Goal: Use online tool/utility: Utilize a website feature to perform a specific function

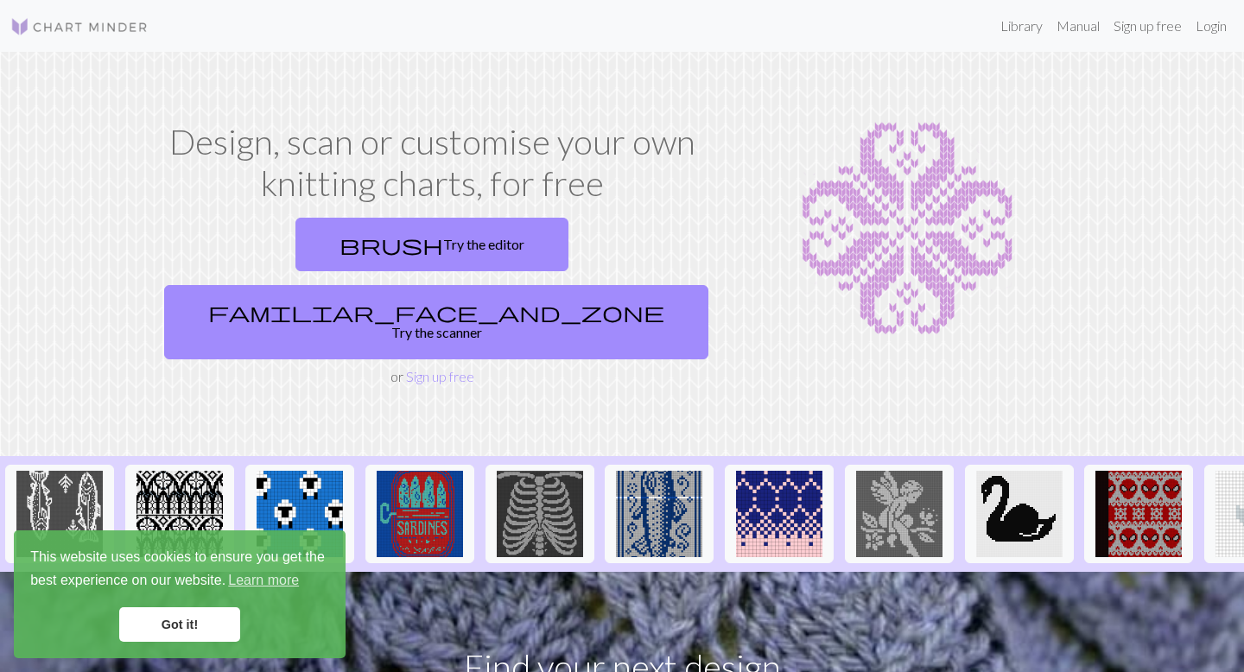
scroll to position [30, 0]
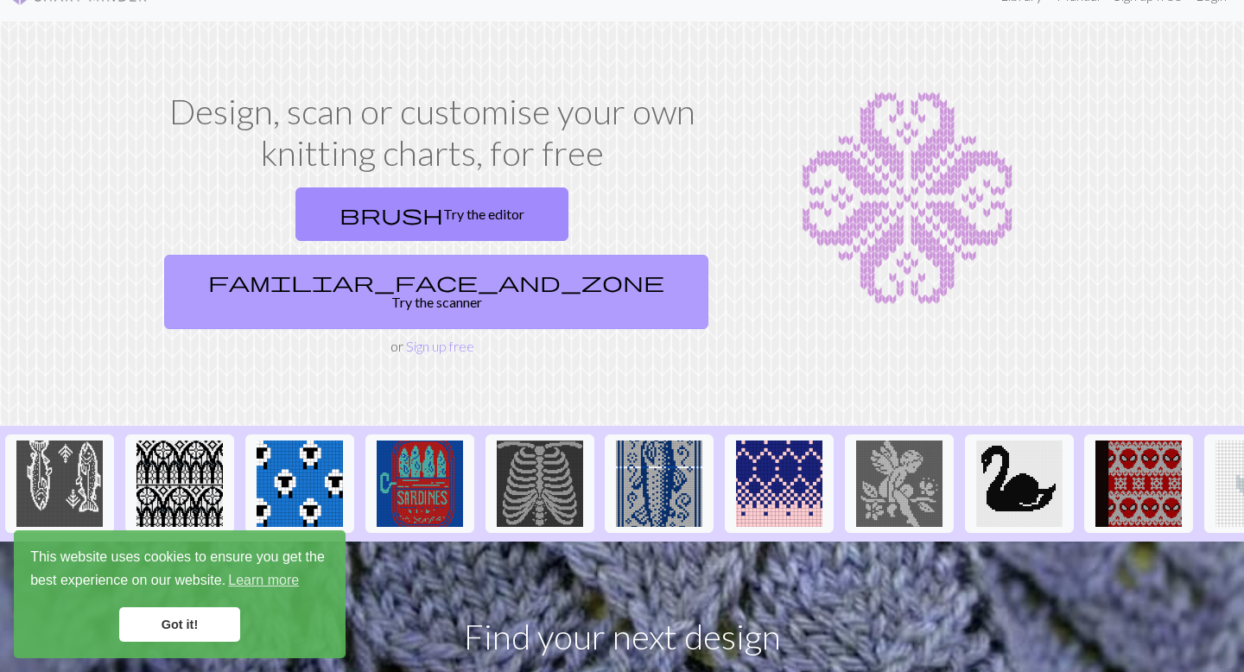
click at [541, 255] on link "familiar_face_and_zone Try the scanner" at bounding box center [436, 292] width 544 height 74
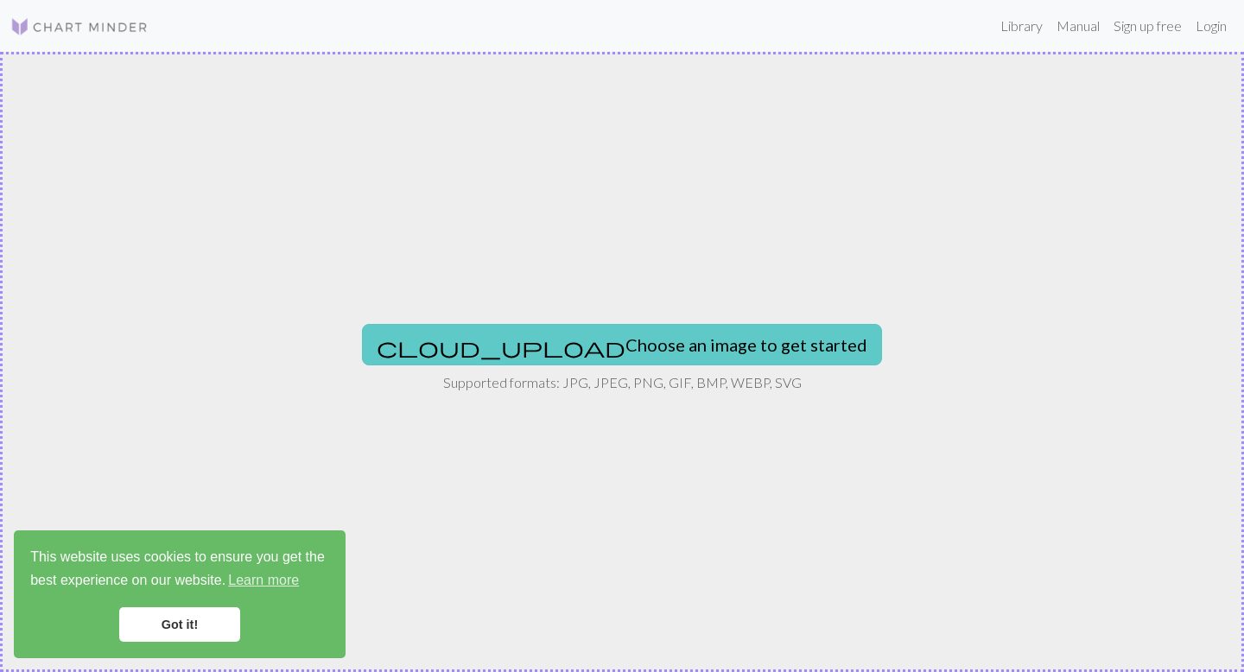
click at [651, 347] on button "cloud_upload Choose an image to get started" at bounding box center [622, 344] width 520 height 41
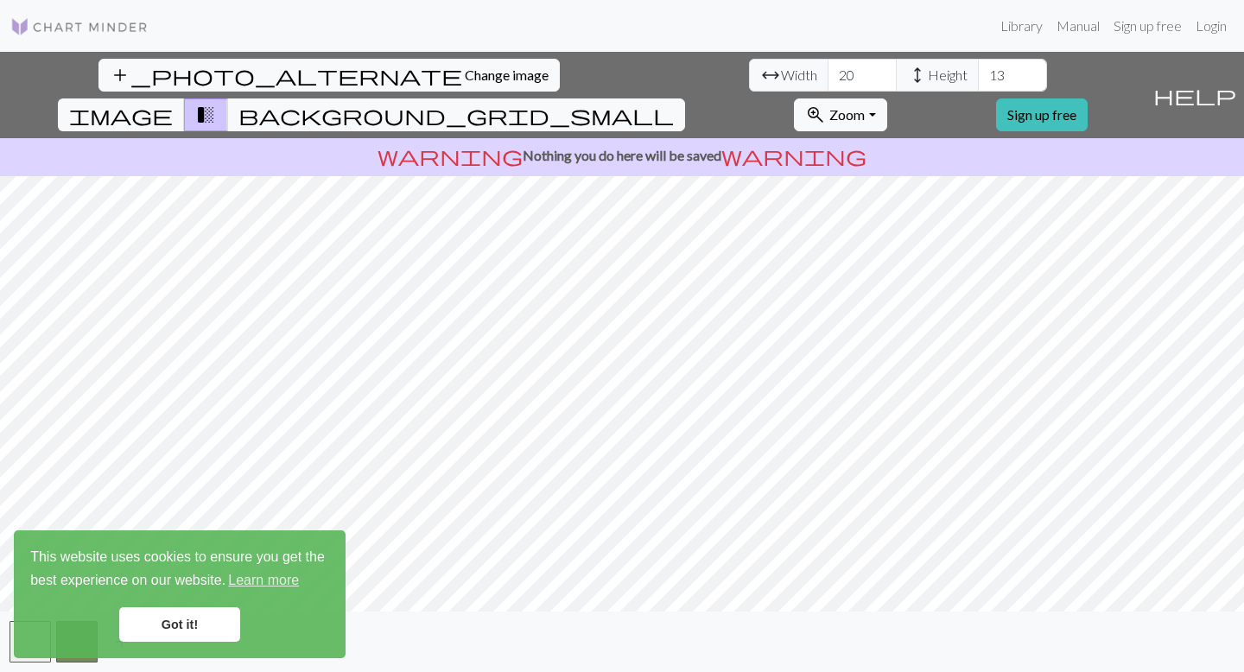
click at [191, 630] on body "This website uses cookies to ensure you get the best experience on our website.…" at bounding box center [622, 336] width 1244 height 672
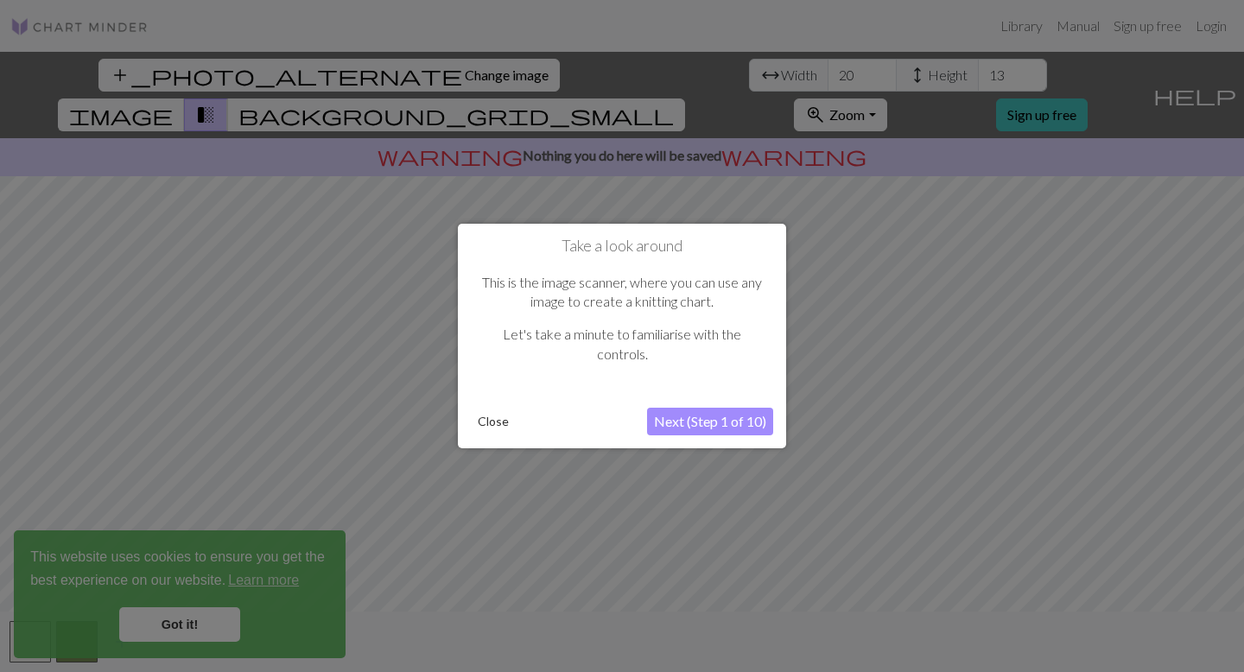
click at [667, 423] on button "Next (Step 1 of 10)" at bounding box center [710, 422] width 126 height 28
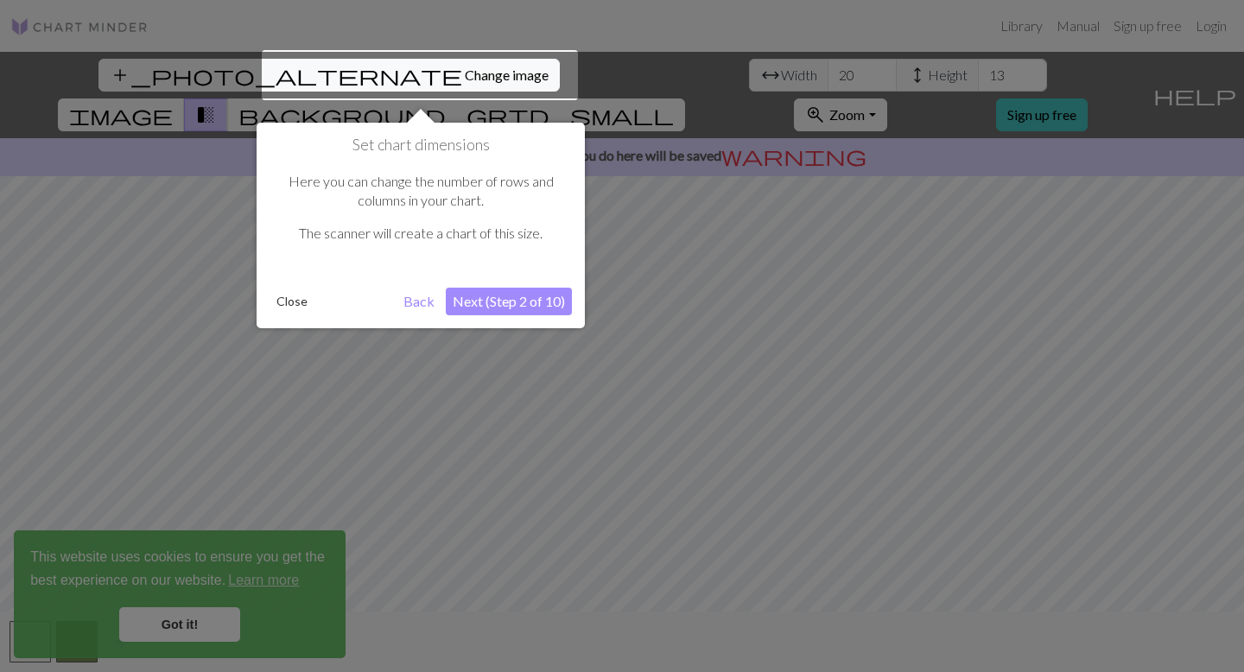
click at [538, 301] on button "Next (Step 2 of 10)" at bounding box center [509, 302] width 126 height 28
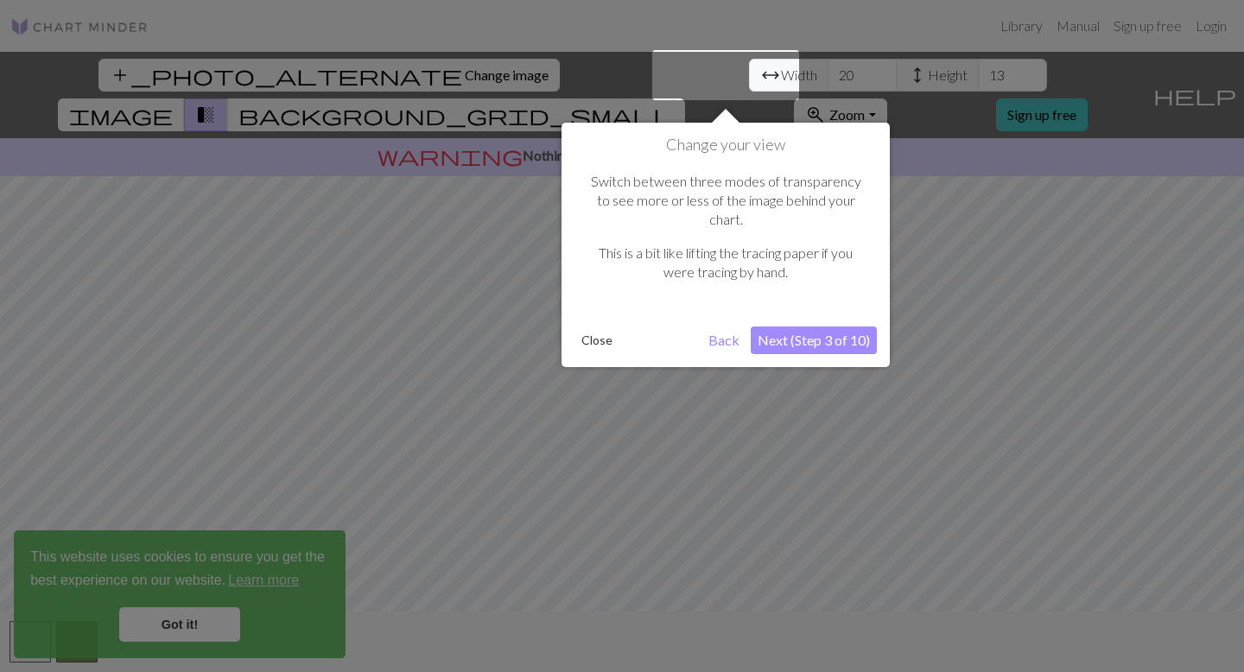
click at [843, 327] on button "Next (Step 3 of 10)" at bounding box center [814, 341] width 126 height 28
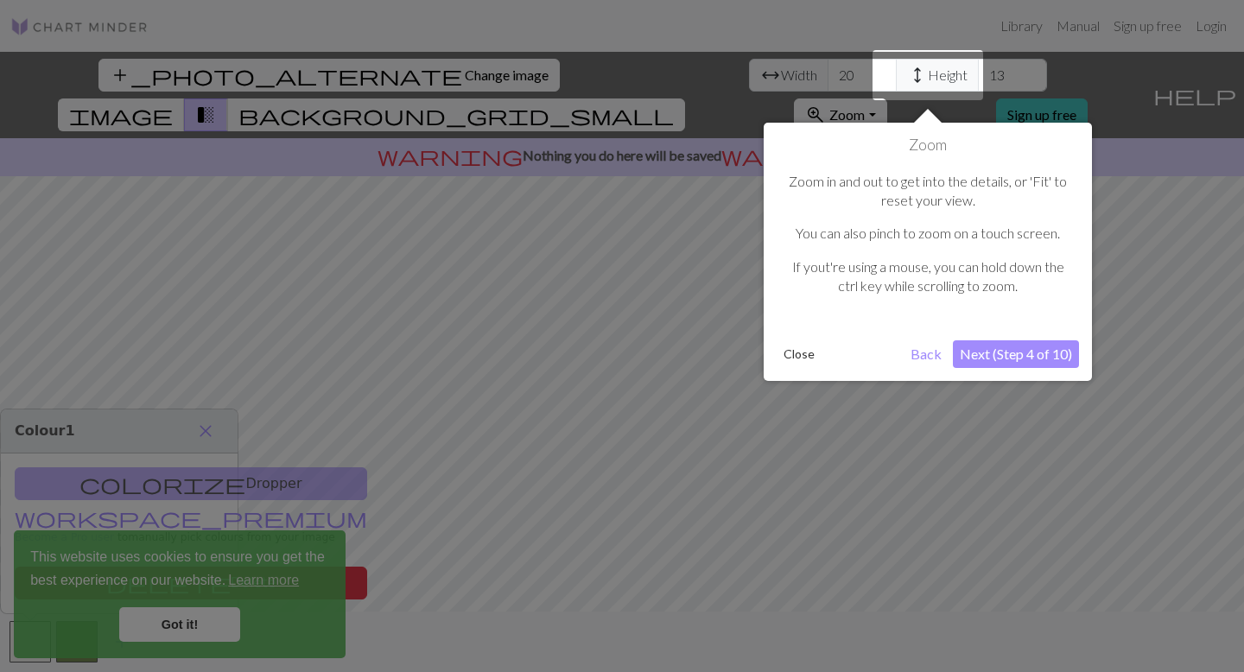
click at [1025, 360] on button "Next (Step 4 of 10)" at bounding box center [1016, 354] width 126 height 28
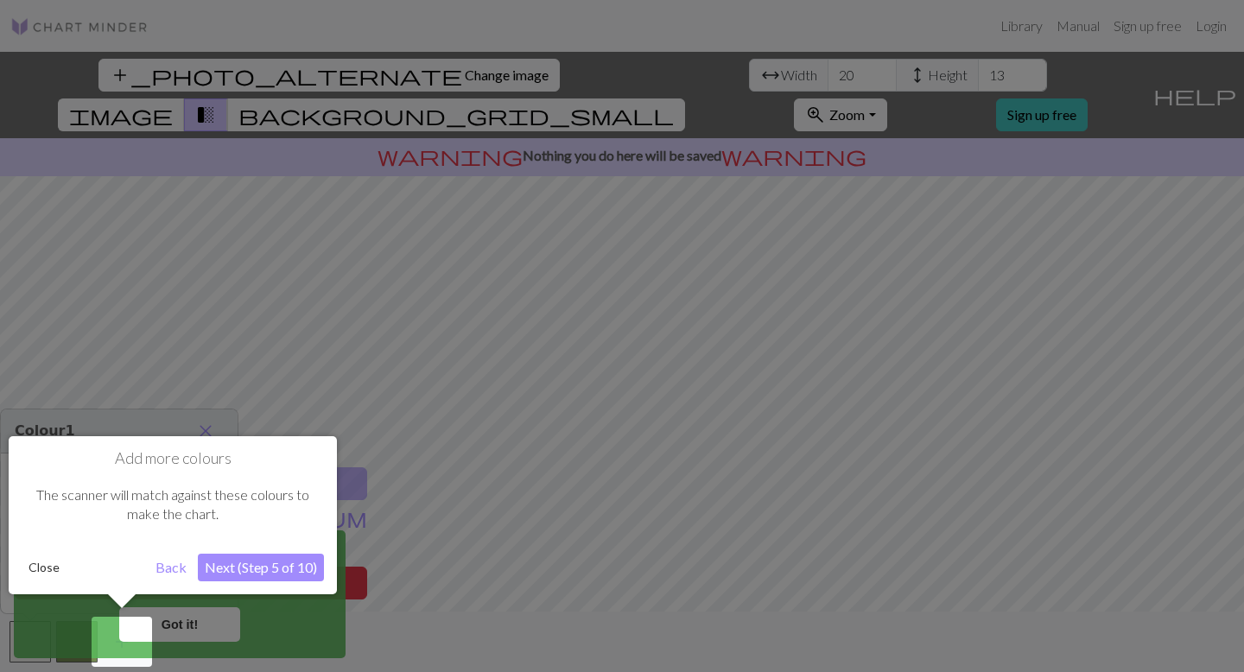
click at [250, 561] on button "Next (Step 5 of 10)" at bounding box center [261, 568] width 126 height 28
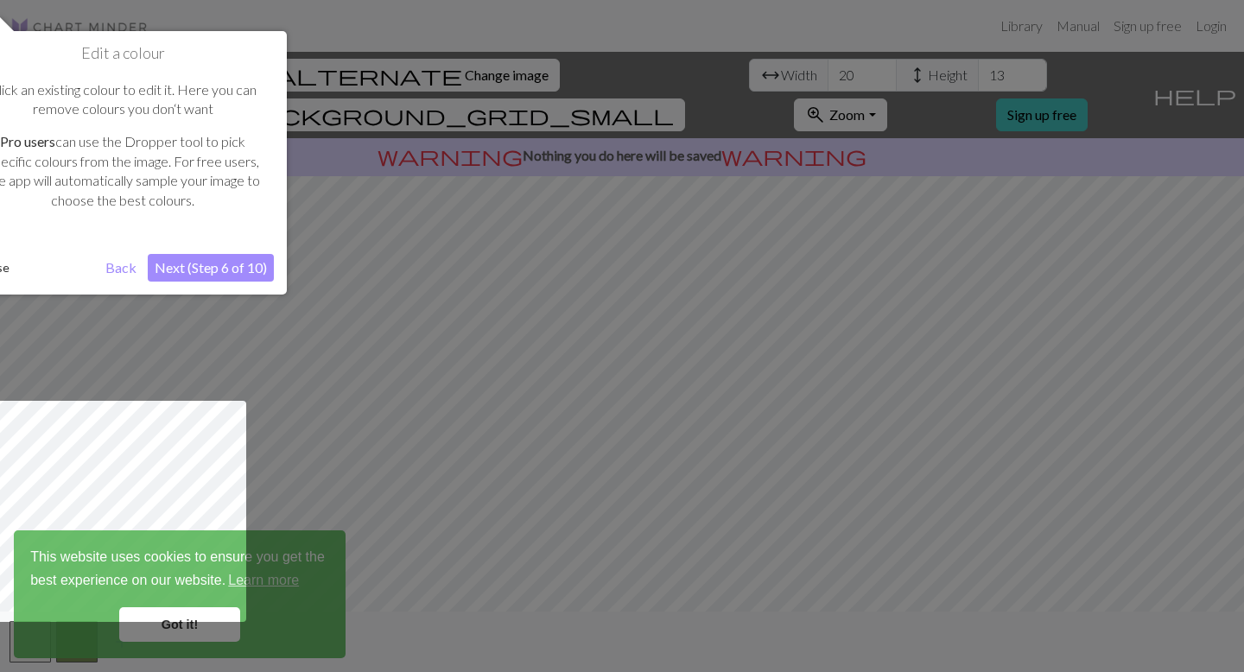
click at [231, 266] on button "Next (Step 6 of 10)" at bounding box center [211, 268] width 126 height 28
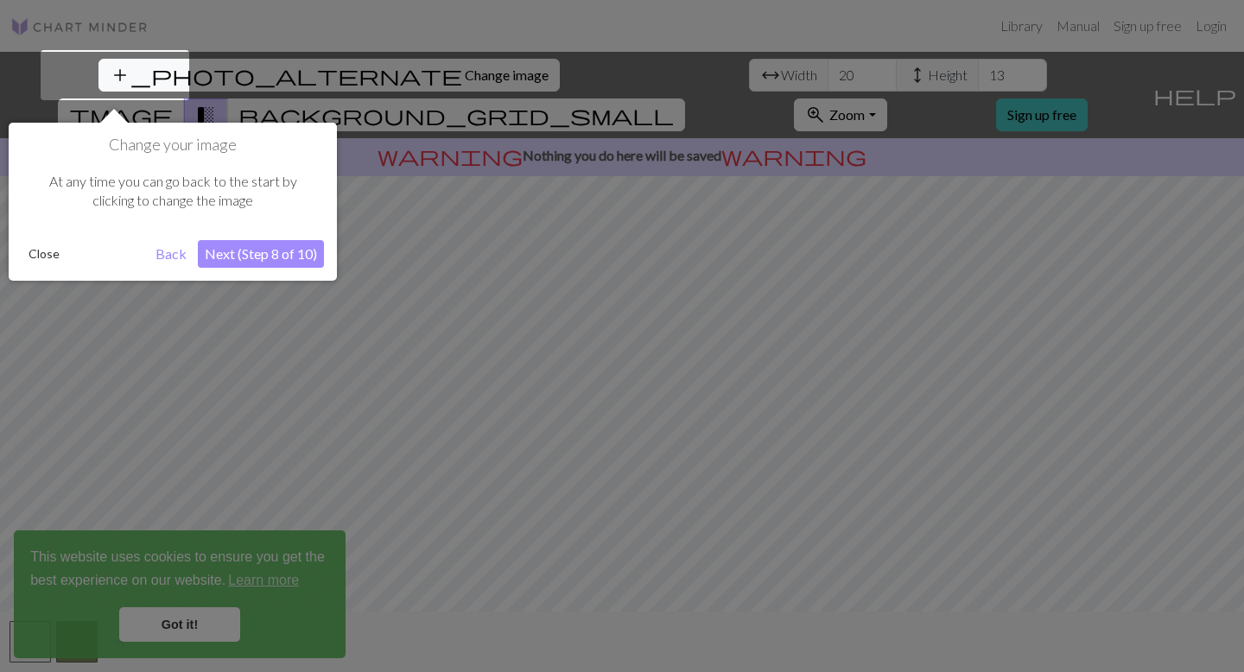
click at [270, 254] on button "Next (Step 8 of 10)" at bounding box center [261, 254] width 126 height 28
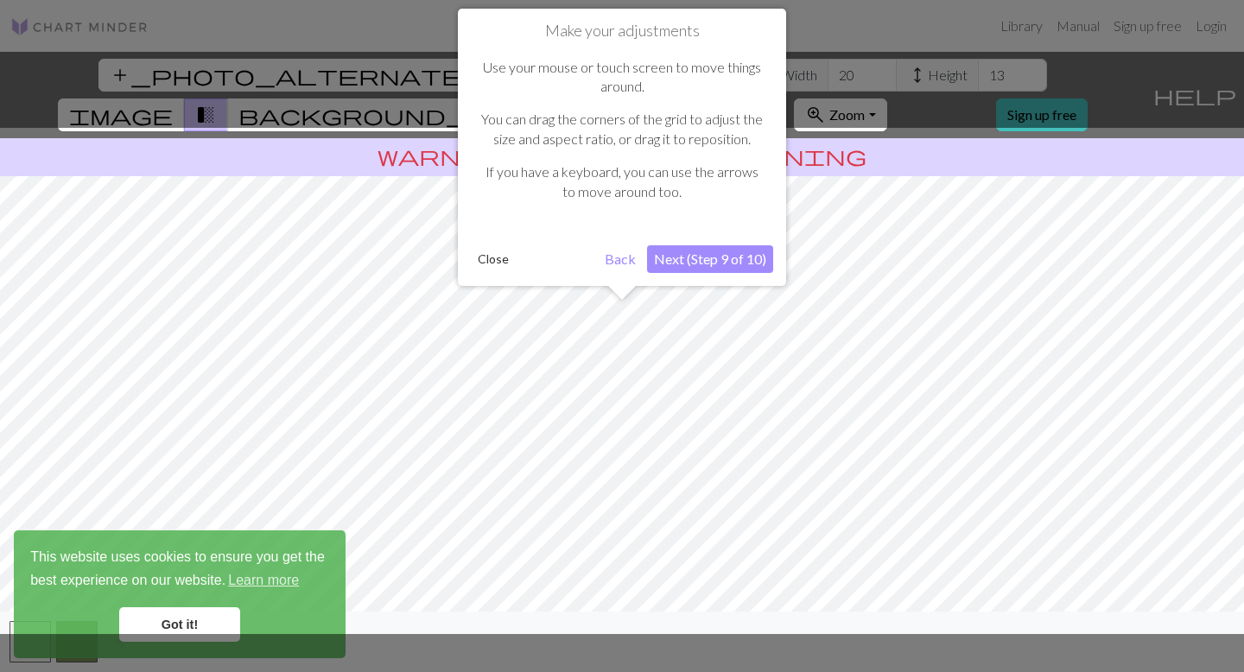
click at [677, 265] on button "Next (Step 9 of 10)" at bounding box center [710, 259] width 126 height 28
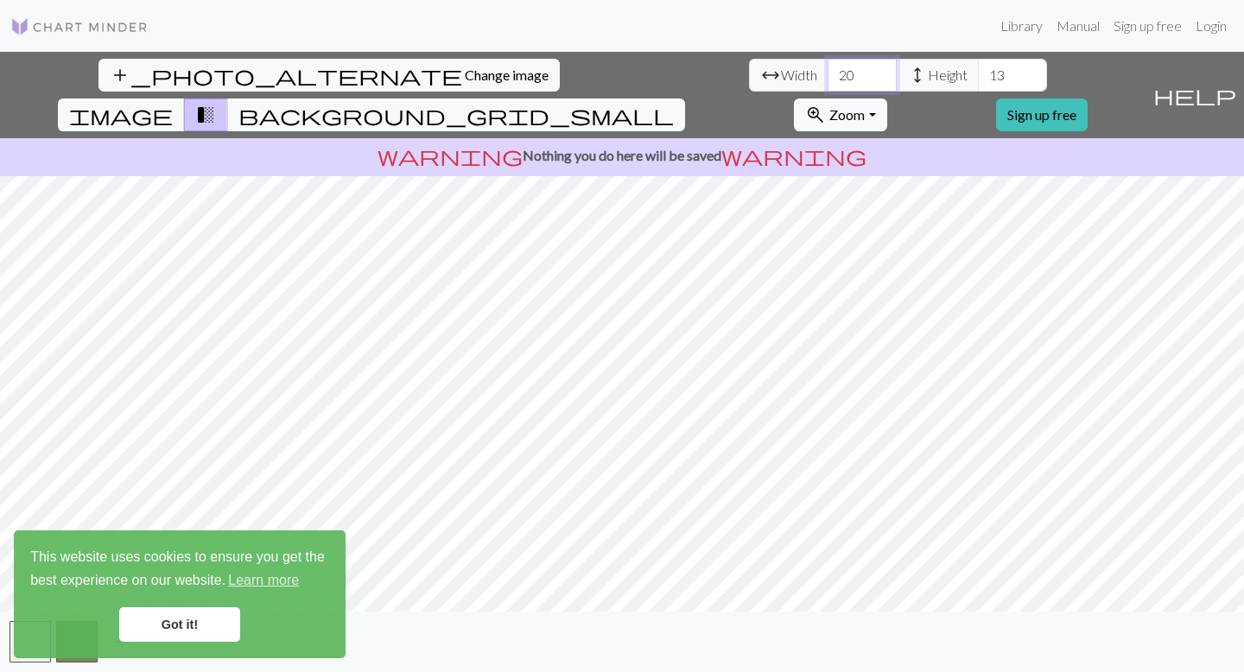
click at [828, 74] on input "20" at bounding box center [862, 75] width 69 height 33
type input "2"
type input "30"
click at [978, 73] on input "13" at bounding box center [1012, 75] width 69 height 33
type input "1"
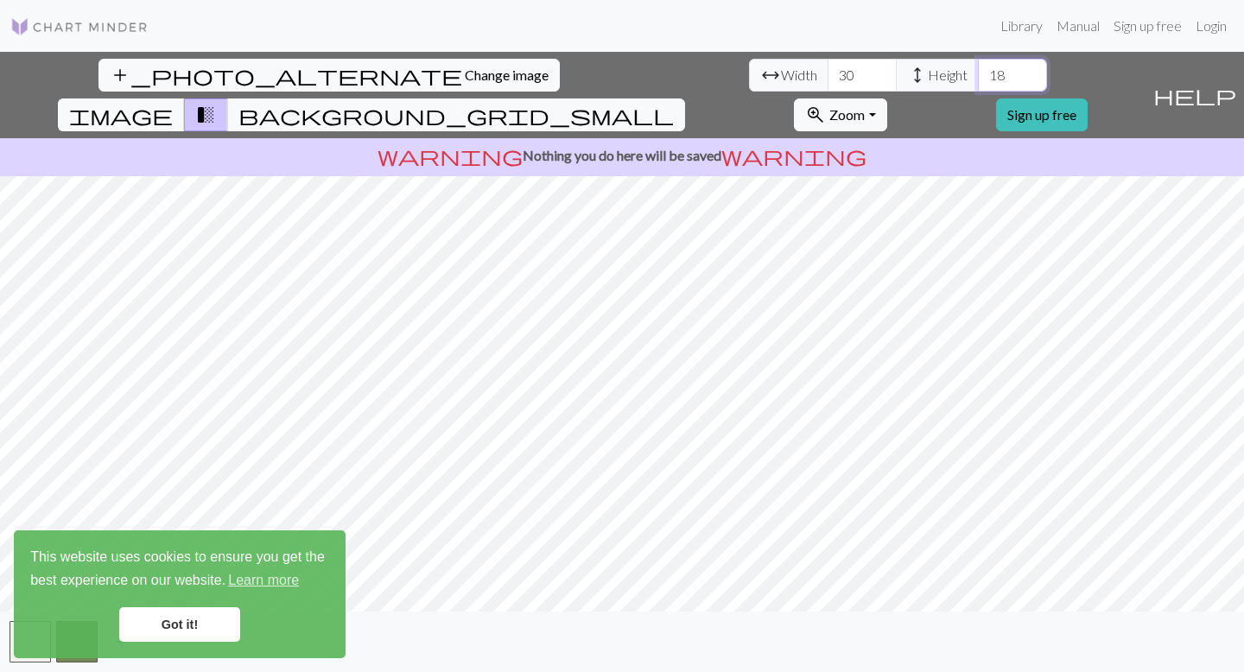
type input "18"
click at [465, 70] on span "Change image" at bounding box center [507, 75] width 84 height 16
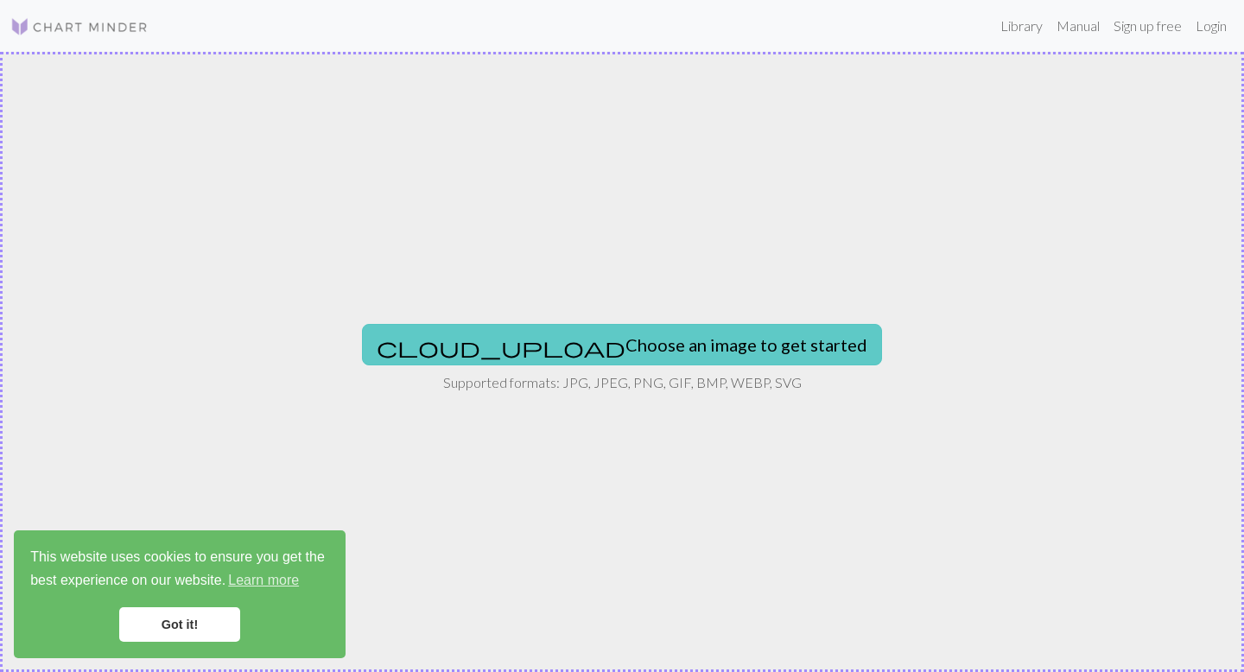
click at [671, 334] on button "cloud_upload Choose an image to get started" at bounding box center [622, 344] width 520 height 41
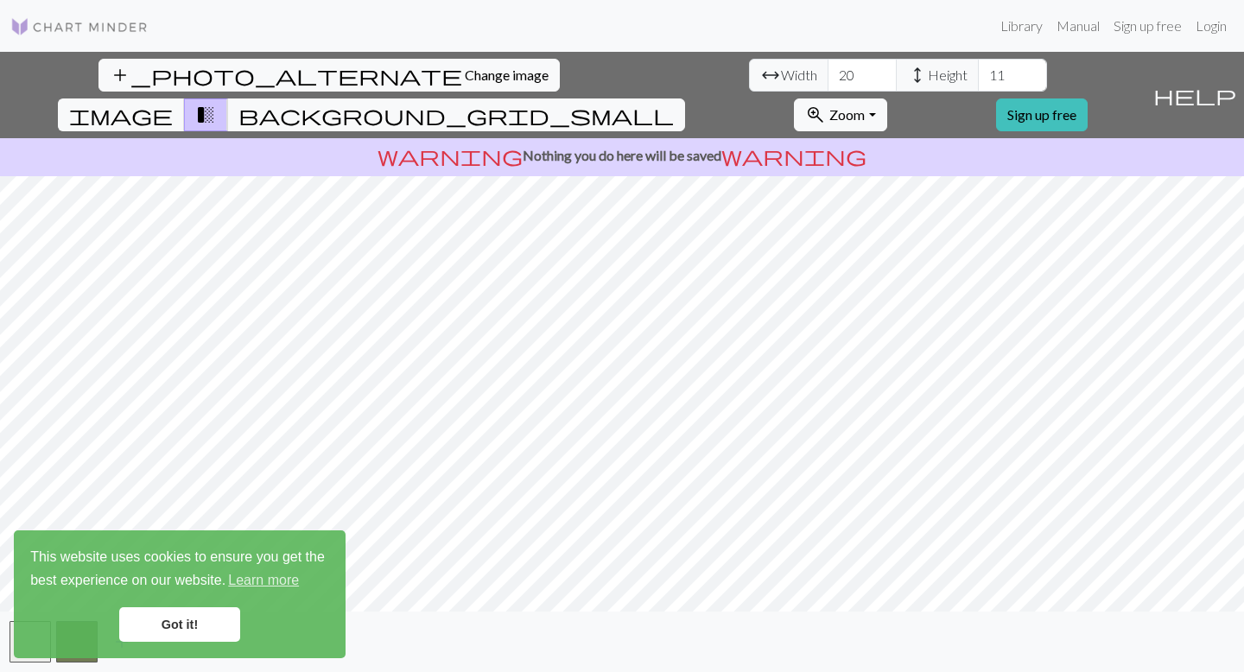
click at [893, 648] on div "add_photo_alternate Change image arrow_range Width 20 height Height 11 image tr…" at bounding box center [622, 362] width 1244 height 620
click at [828, 76] on input "20" at bounding box center [862, 75] width 69 height 33
type input "2"
type input "40"
click at [978, 69] on input "11" at bounding box center [1012, 75] width 69 height 33
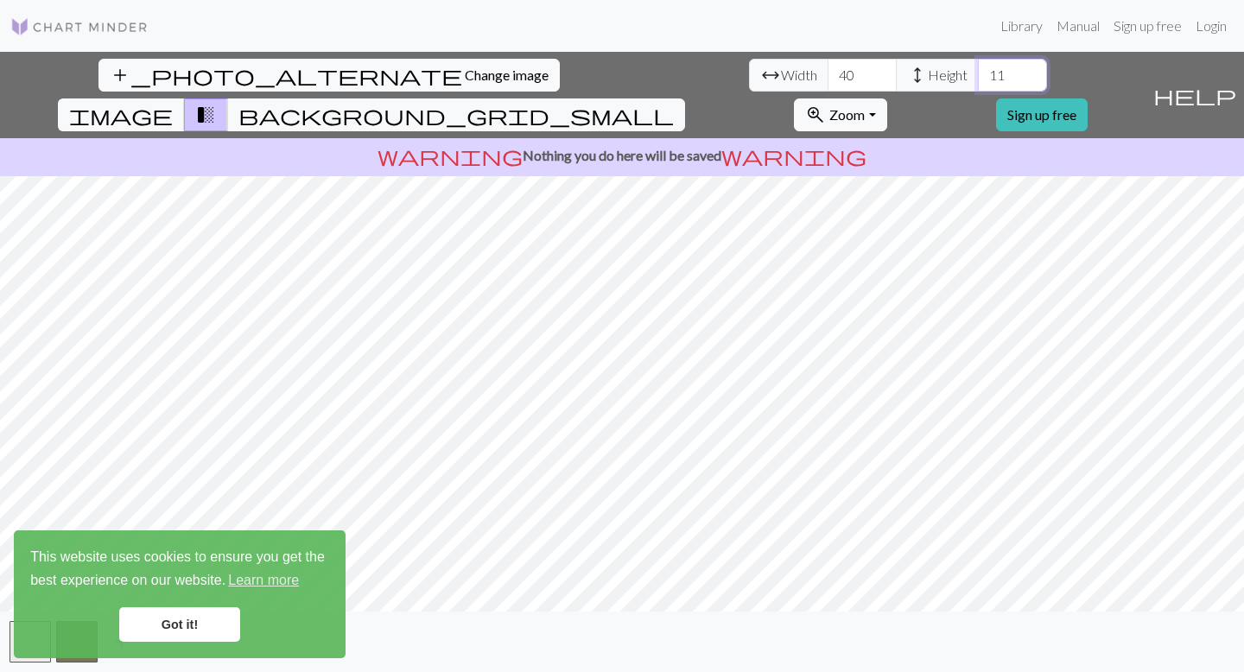
type input "1"
type input "22"
click at [196, 622] on link "Got it!" at bounding box center [179, 624] width 121 height 35
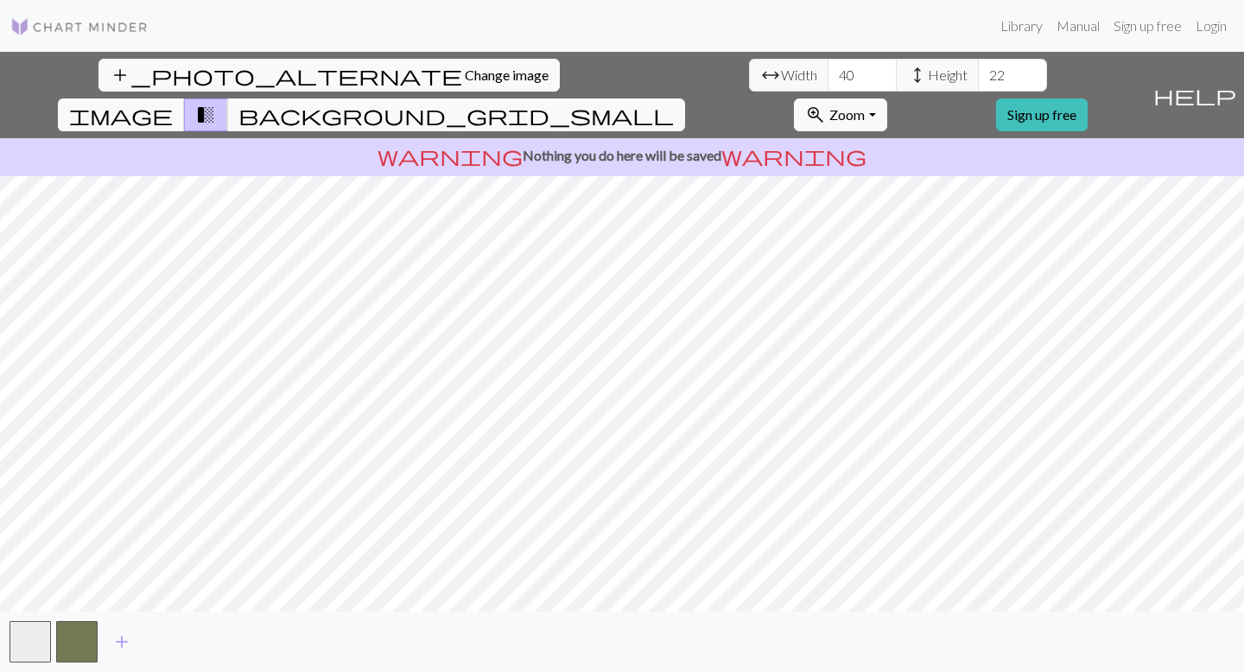
click at [34, 645] on body "This website uses cookies to ensure you get the best experience on our website.…" at bounding box center [622, 336] width 1244 height 672
click at [124, 641] on span "add" at bounding box center [121, 642] width 21 height 24
click at [168, 634] on span "add" at bounding box center [168, 642] width 21 height 24
click at [173, 103] on span "image" at bounding box center [121, 115] width 104 height 24
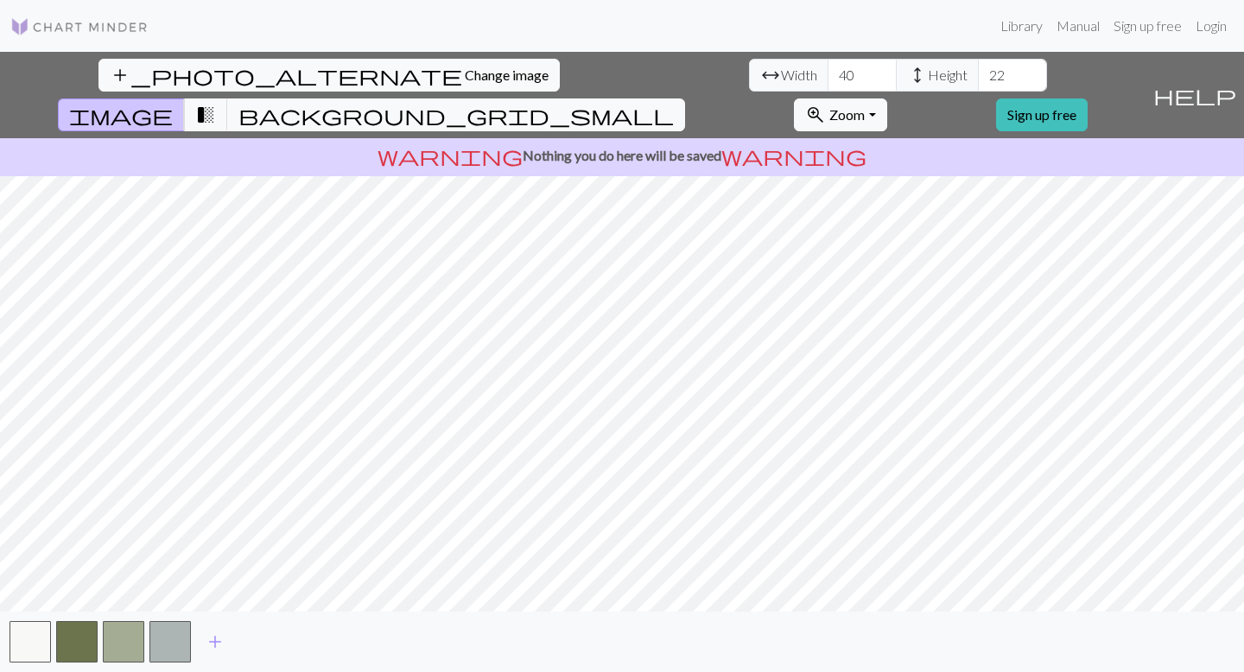
click at [793, 79] on div "add_photo_alternate Change image arrow_range Width 40 height Height 22 image tr…" at bounding box center [573, 95] width 1146 height 86
click at [674, 103] on span "background_grid_small" at bounding box center [455, 115] width 435 height 24
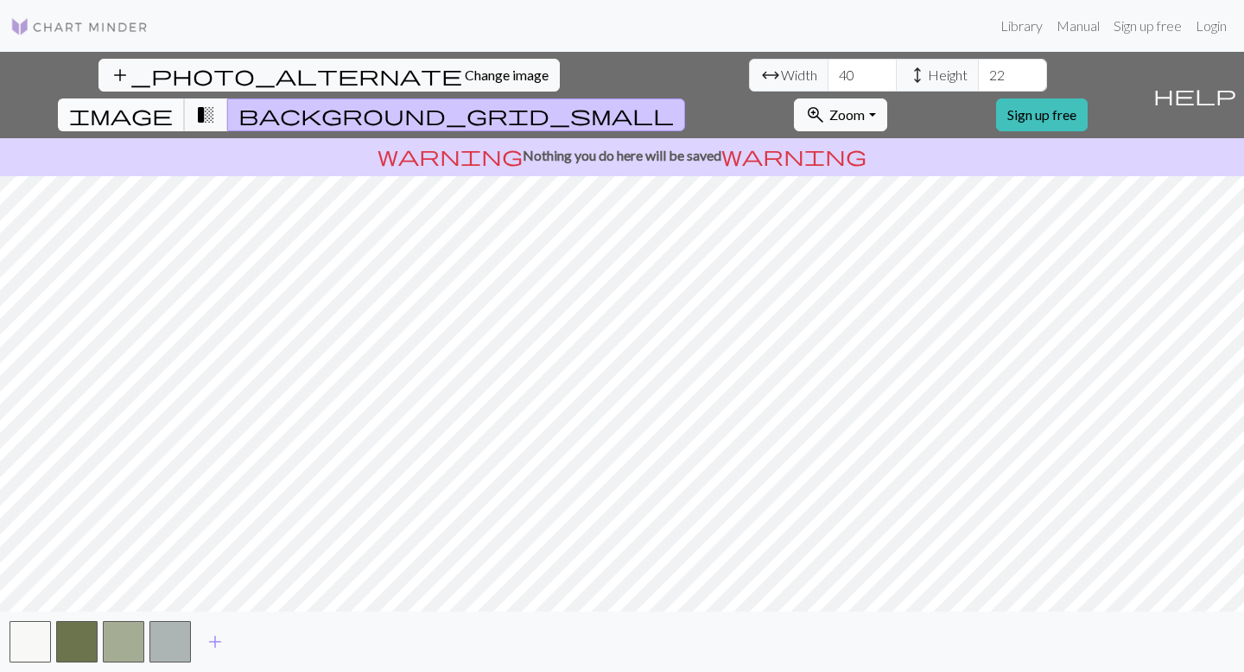
click at [173, 103] on span "image" at bounding box center [121, 115] width 104 height 24
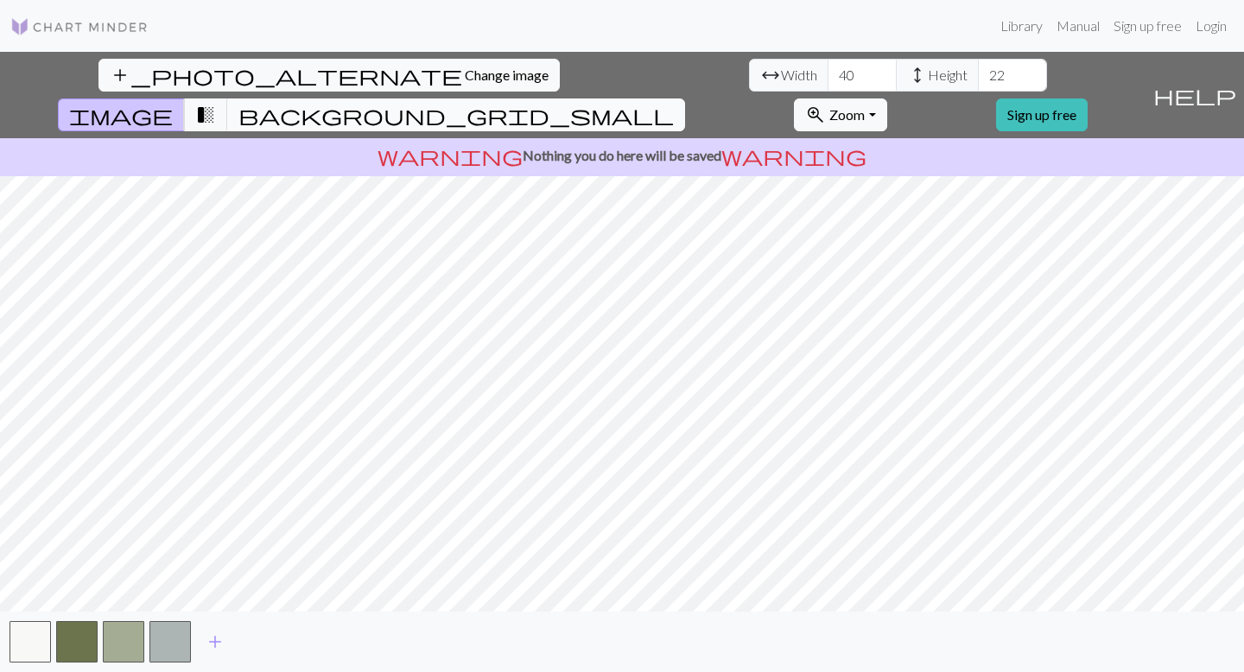
click at [674, 103] on span "background_grid_small" at bounding box center [455, 115] width 435 height 24
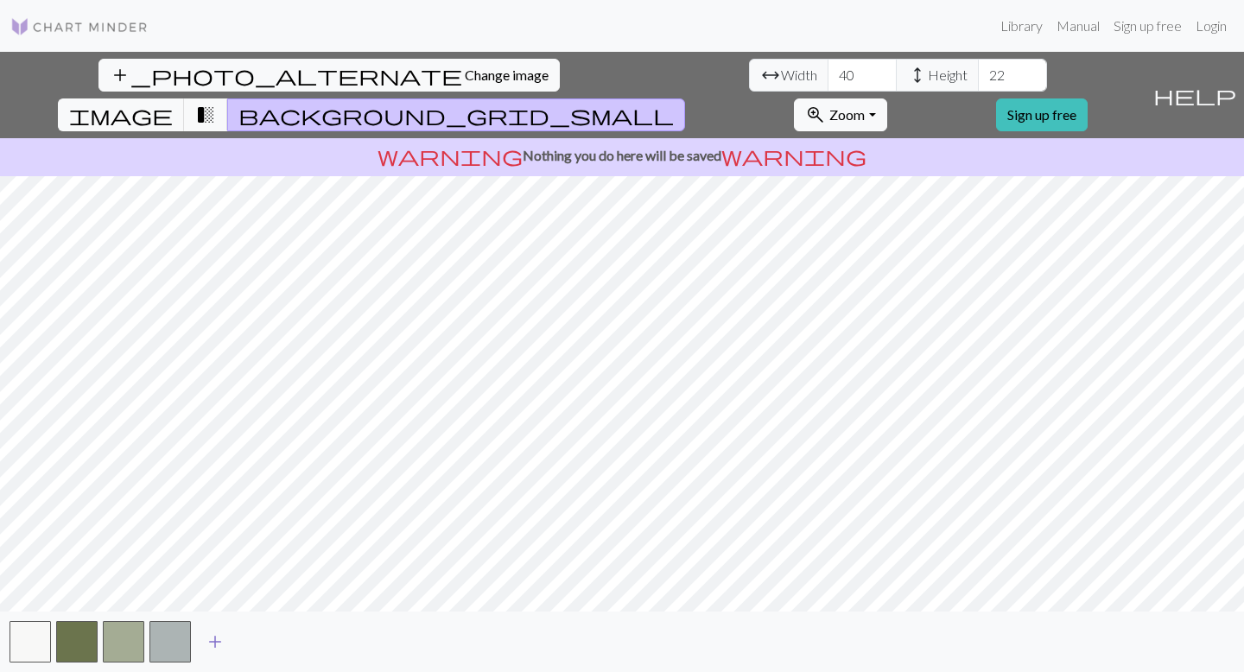
click at [211, 640] on span "add" at bounding box center [215, 642] width 21 height 24
click at [978, 83] on input "-1" at bounding box center [1012, 75] width 69 height 33
type input "0"
click at [978, 73] on input "0" at bounding box center [1012, 75] width 69 height 33
click at [173, 103] on span "image" at bounding box center [121, 115] width 104 height 24
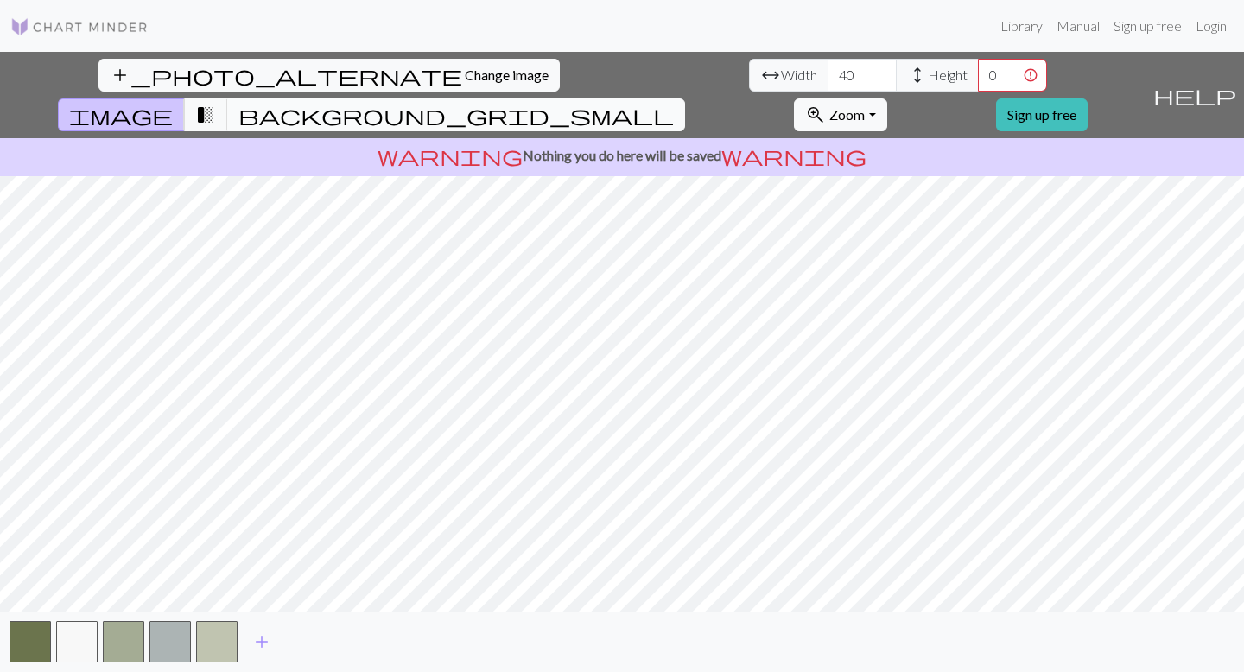
click at [685, 98] on button "background_grid_small" at bounding box center [456, 114] width 458 height 33
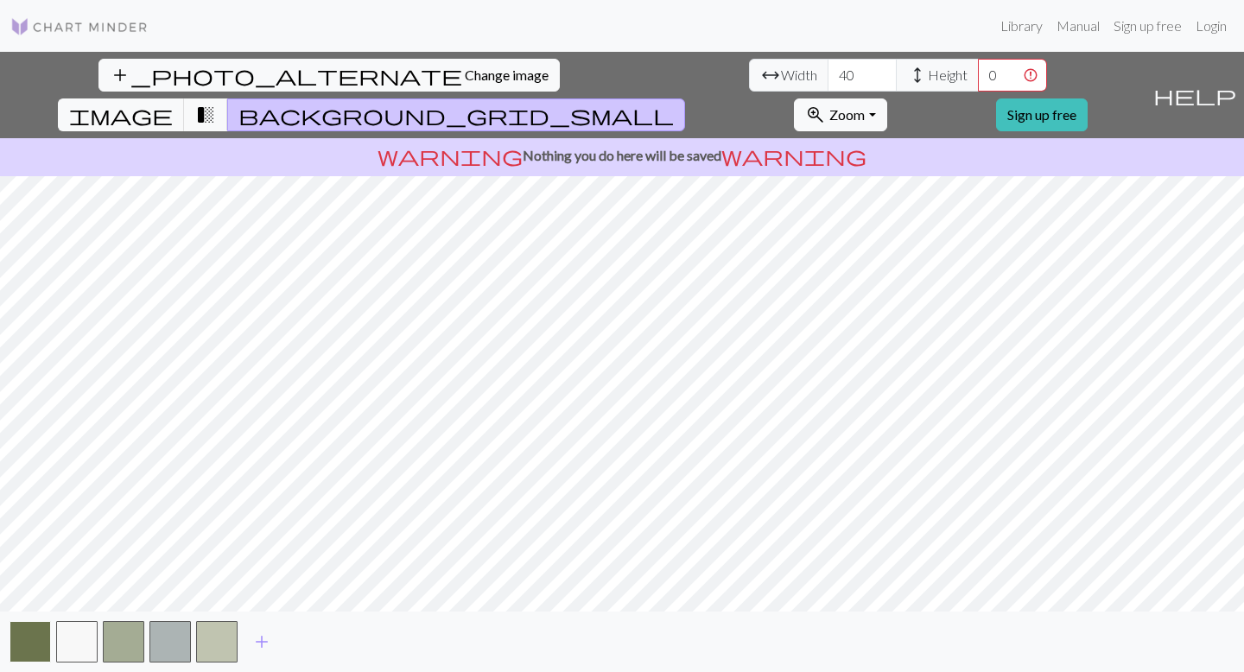
click at [25, 651] on button "button" at bounding box center [30, 641] width 41 height 41
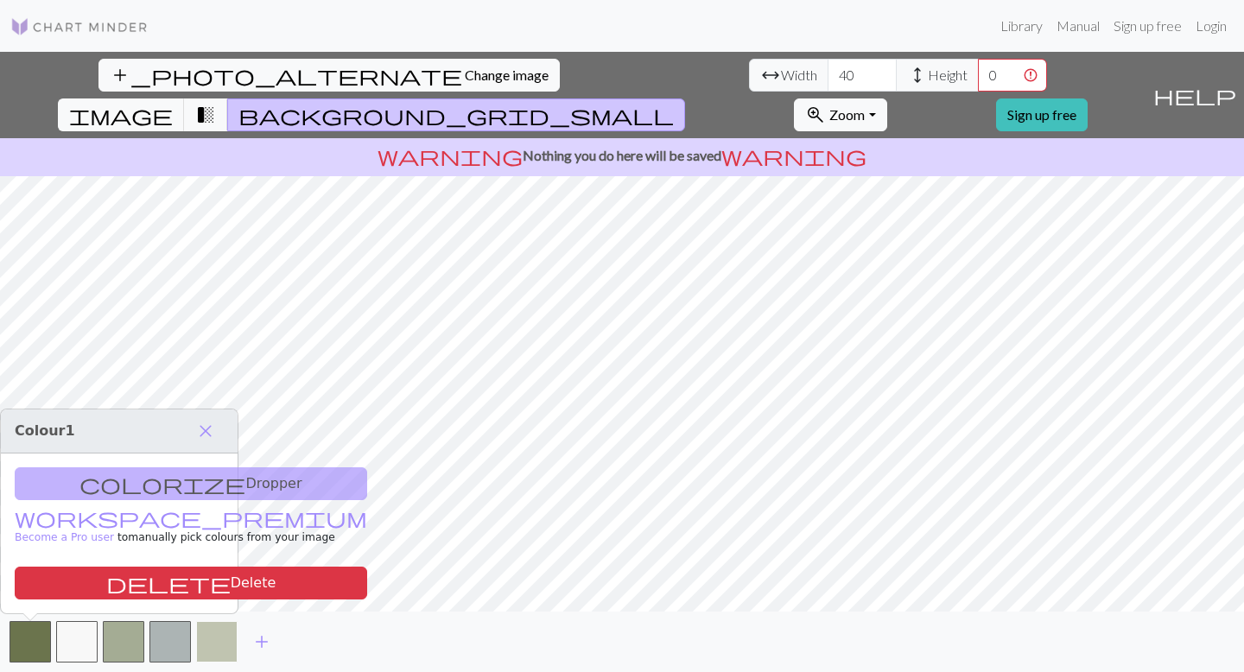
click at [225, 653] on button "button" at bounding box center [216, 641] width 41 height 41
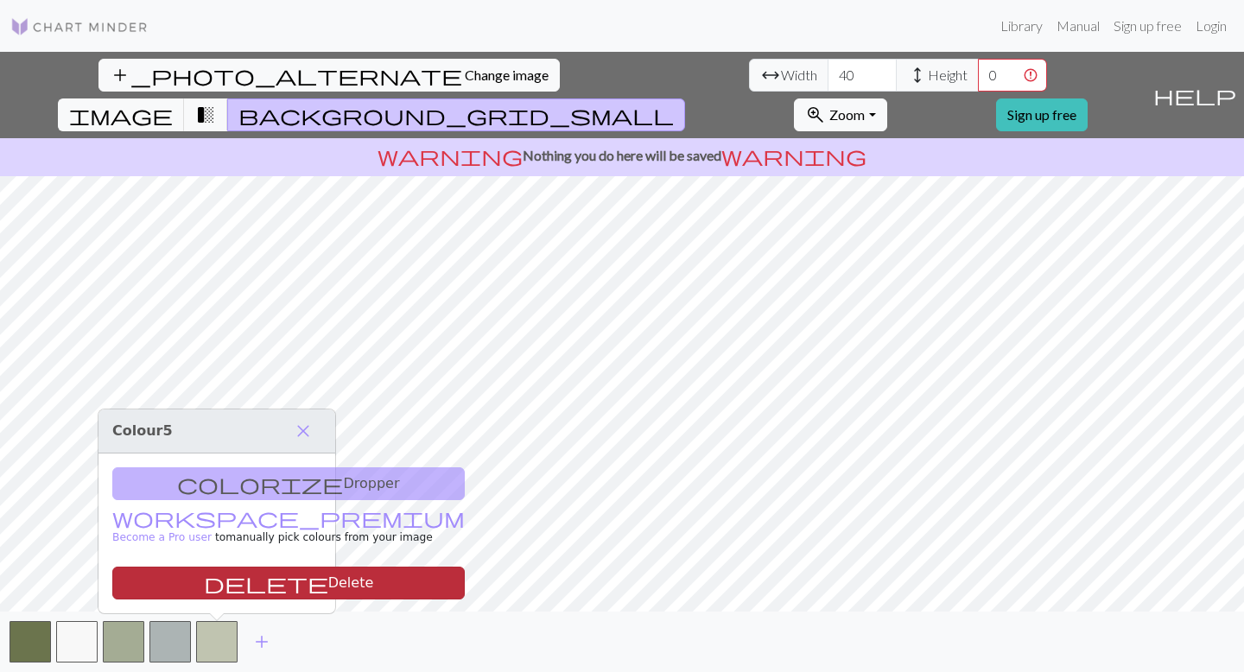
click at [179, 583] on button "delete Delete" at bounding box center [288, 583] width 353 height 33
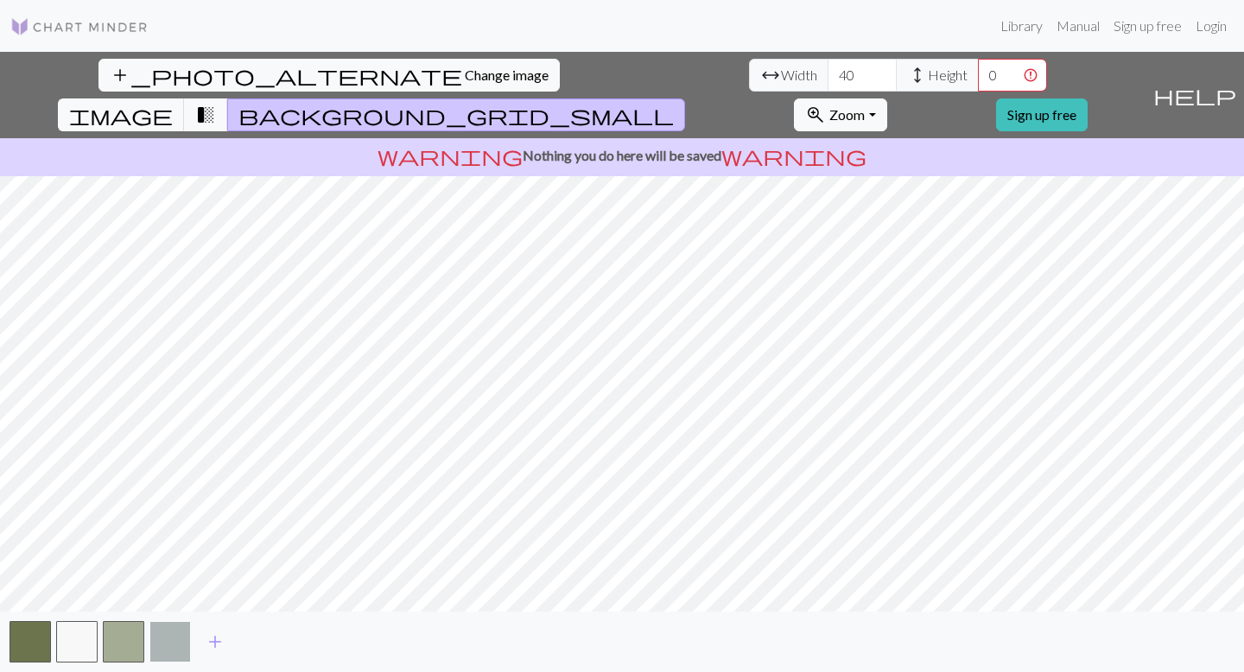
click at [176, 651] on button "button" at bounding box center [169, 641] width 41 height 41
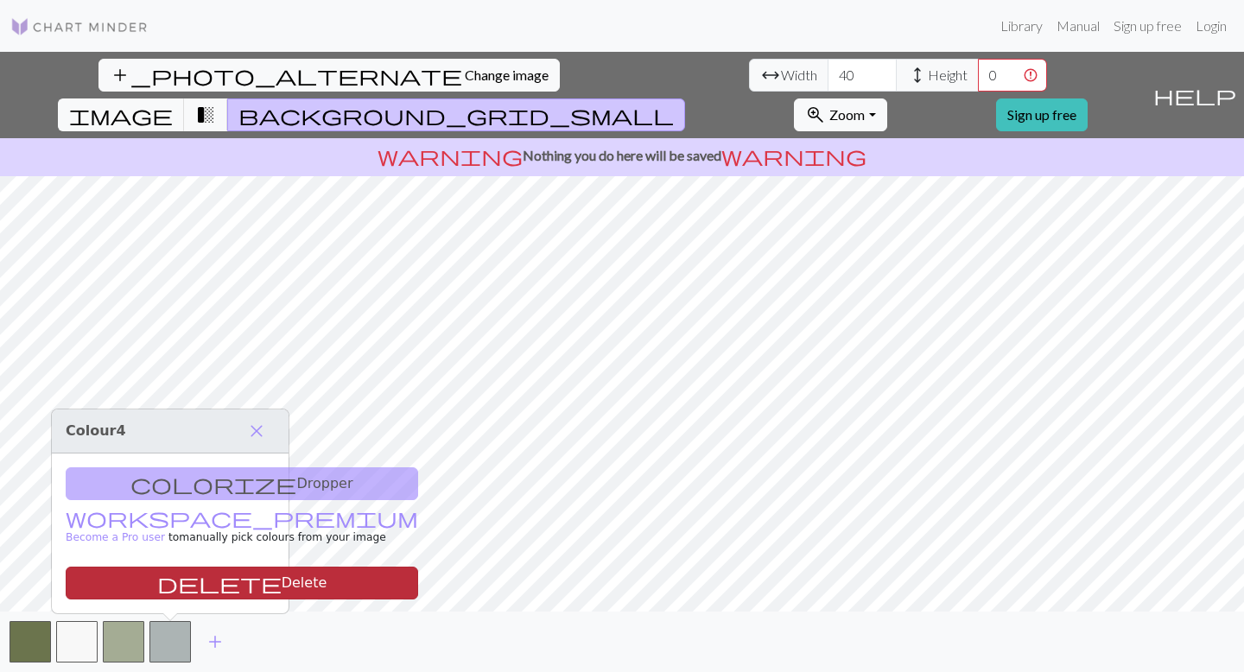
click at [173, 575] on button "delete Delete" at bounding box center [242, 583] width 353 height 33
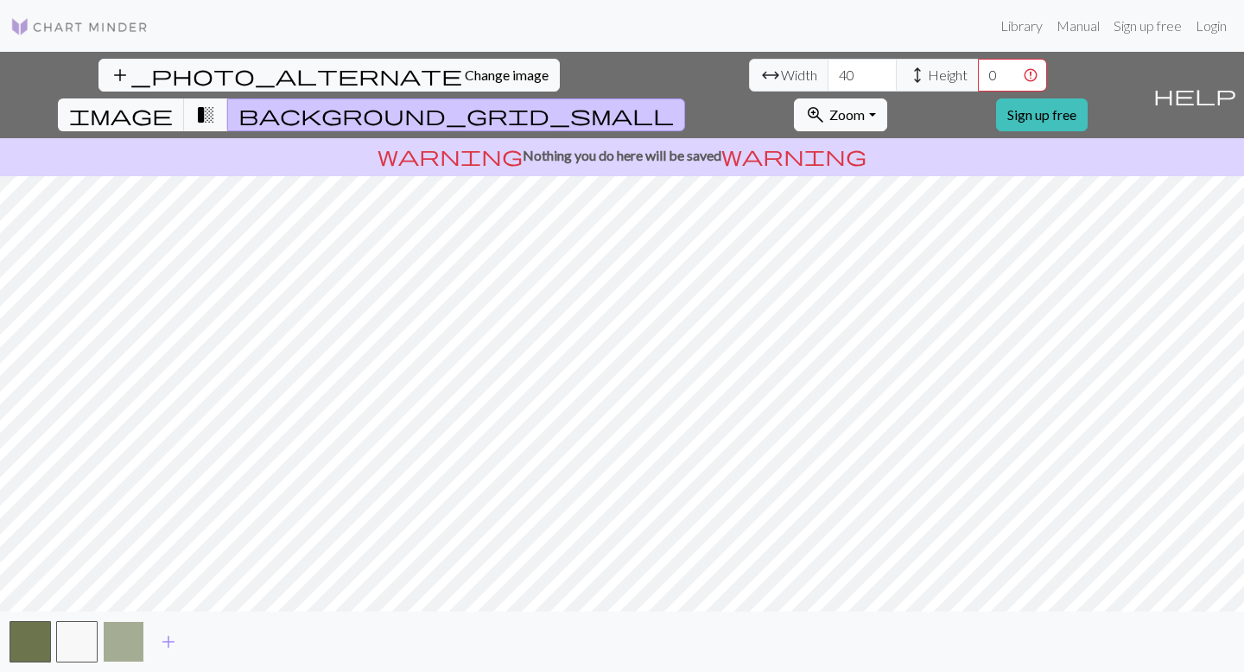
click at [132, 646] on button "button" at bounding box center [123, 641] width 41 height 41
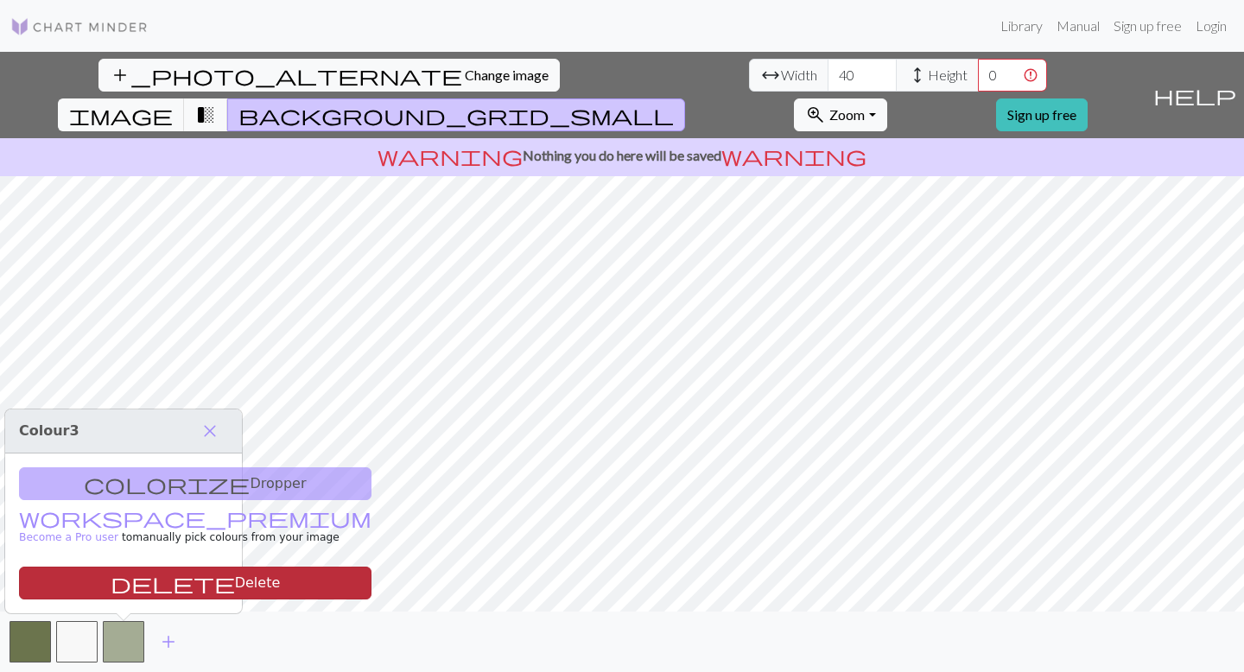
click at [148, 581] on button "delete Delete" at bounding box center [195, 583] width 353 height 33
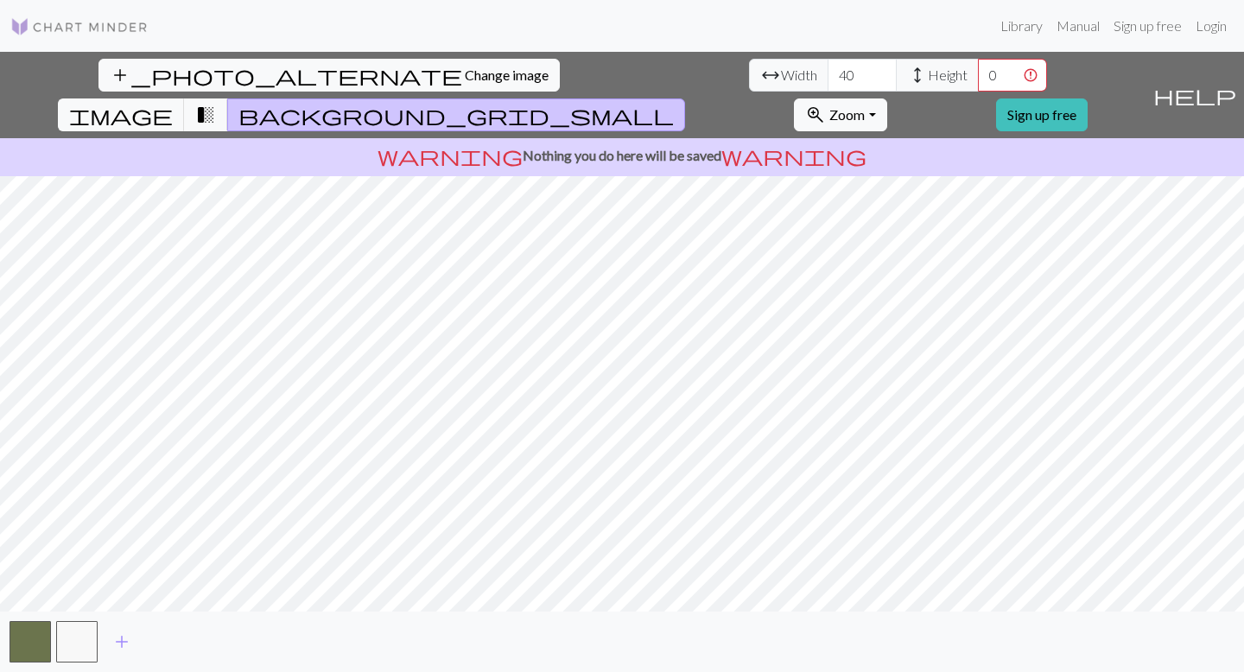
click at [760, 86] on span "arrow_range" at bounding box center [770, 75] width 21 height 24
click at [865, 106] on span "Zoom" at bounding box center [846, 114] width 35 height 16
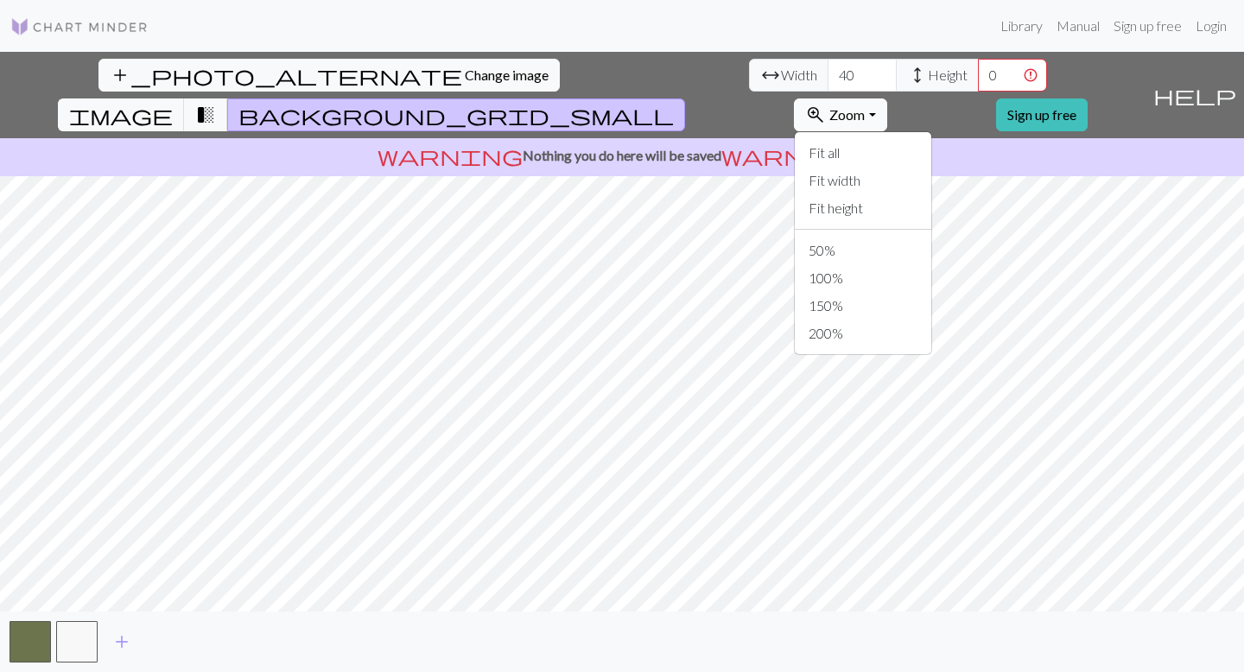
click at [865, 106] on span "Zoom" at bounding box center [846, 114] width 35 height 16
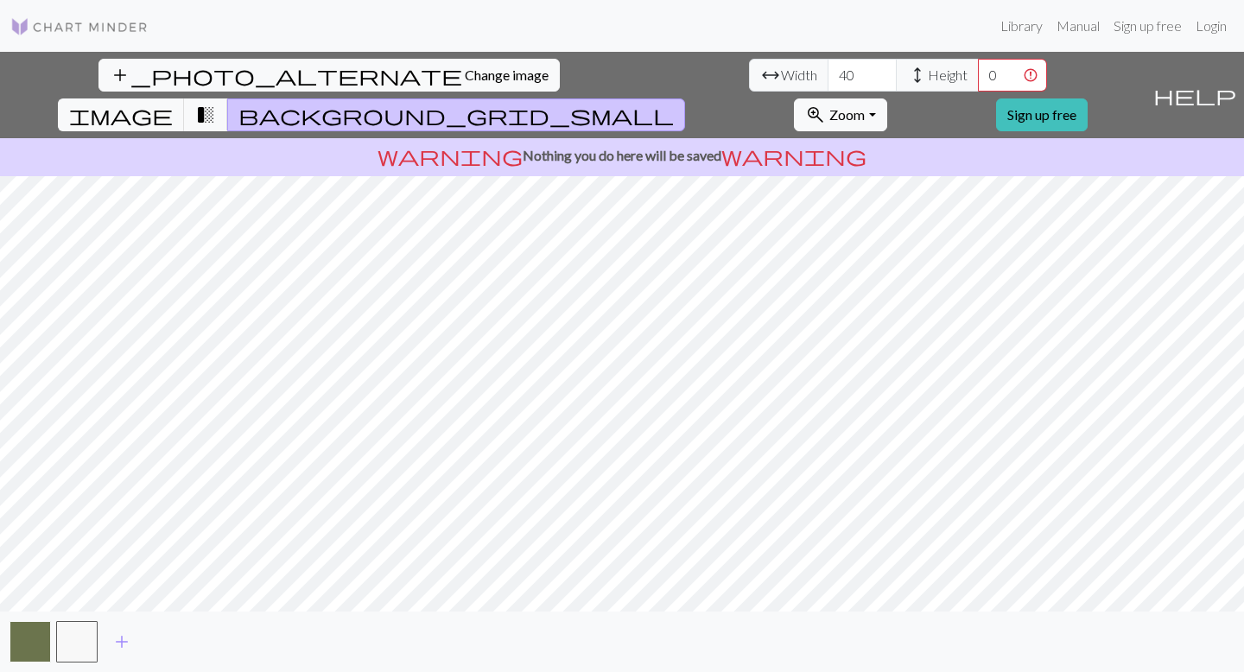
click at [34, 638] on button "button" at bounding box center [30, 641] width 41 height 41
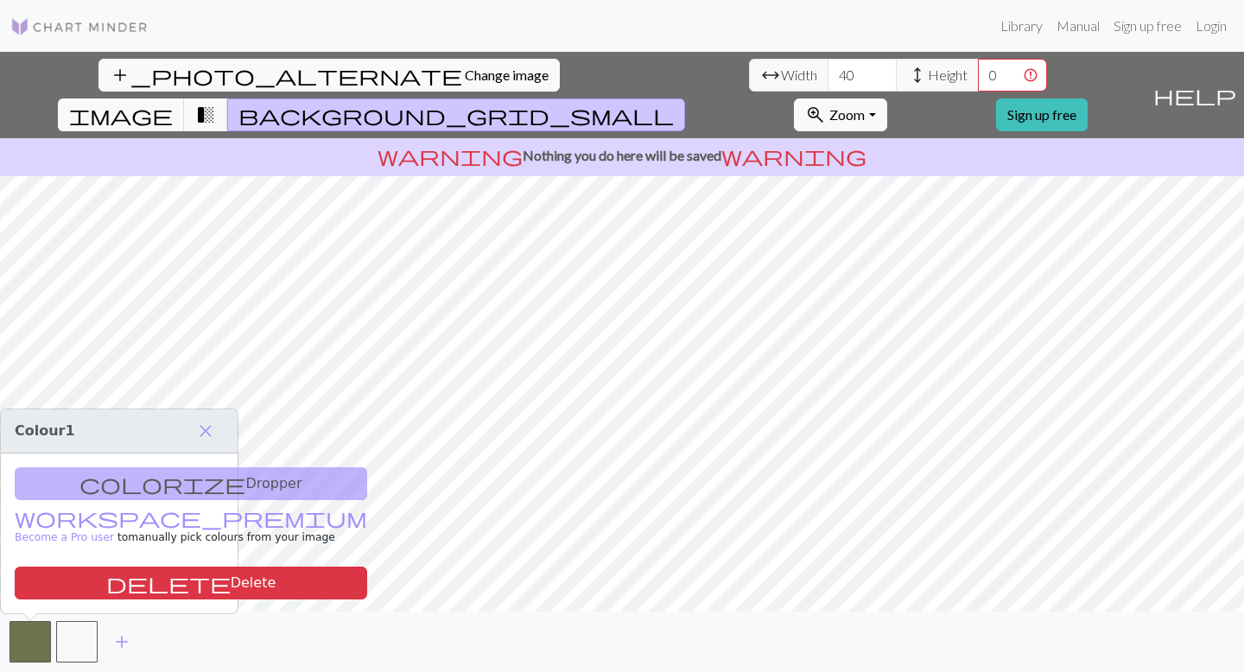
click at [109, 488] on div "colorize Dropper workspace_premium Become a Pro user to manually pick colours f…" at bounding box center [119, 534] width 237 height 160
click at [149, 484] on div "colorize Dropper workspace_premium Become a Pro user to manually pick colours f…" at bounding box center [119, 534] width 237 height 160
click at [200, 419] on span "close" at bounding box center [205, 431] width 21 height 24
